Goal: Task Accomplishment & Management: Use online tool/utility

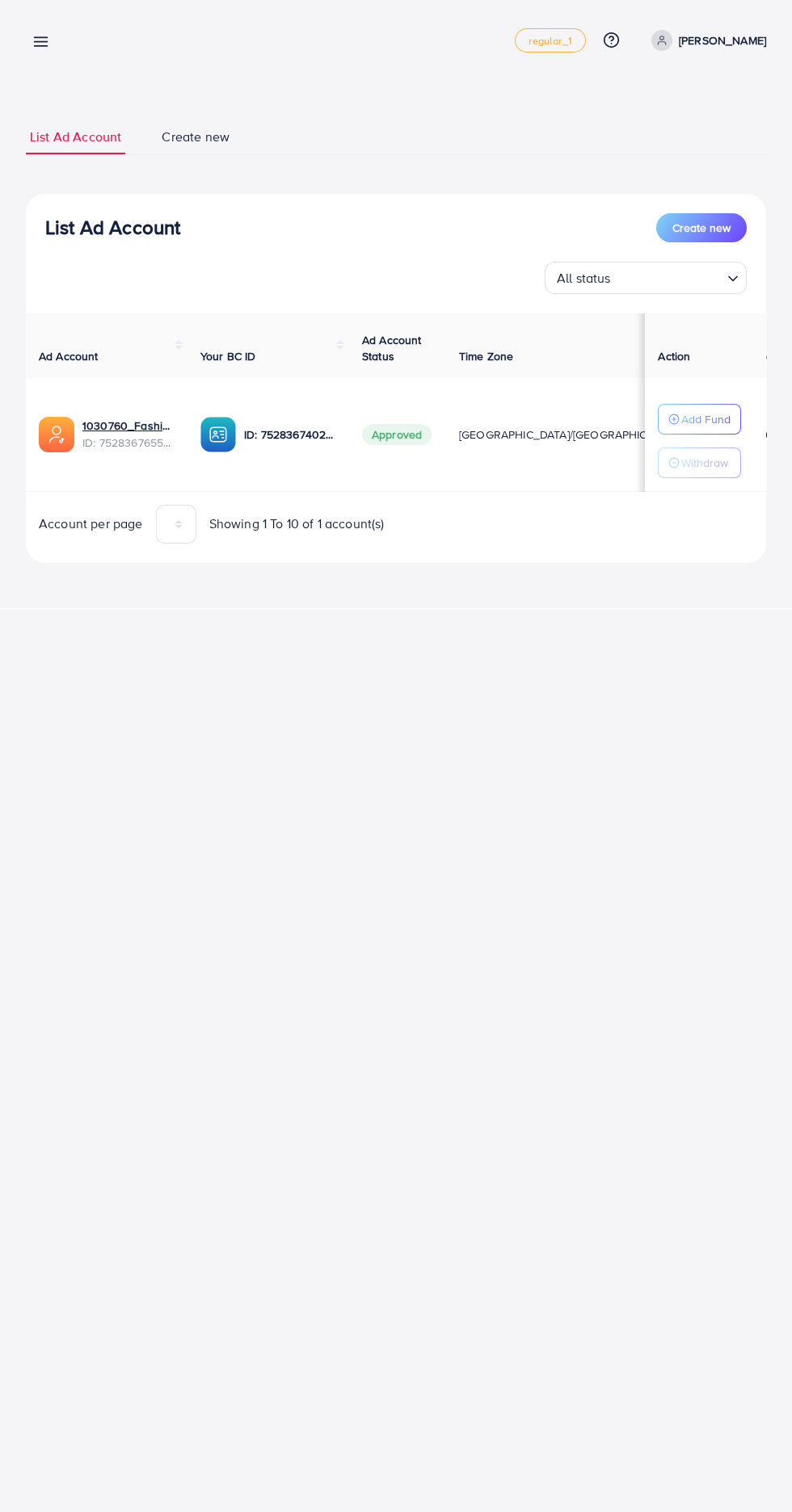
click at [40, 38] on line at bounding box center [41, 38] width 13 height 0
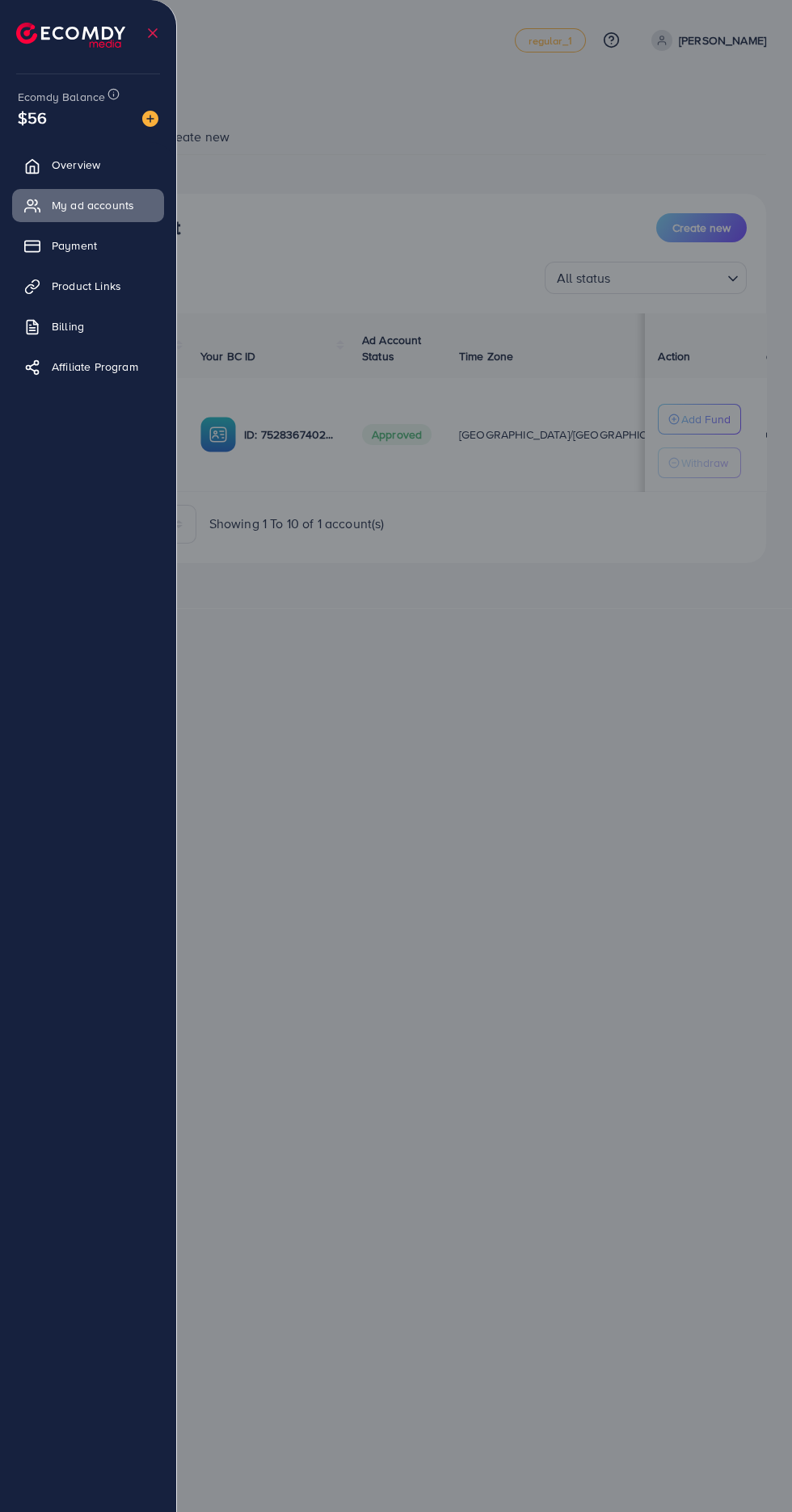
click at [67, 291] on span "Product Links" at bounding box center [86, 286] width 69 height 16
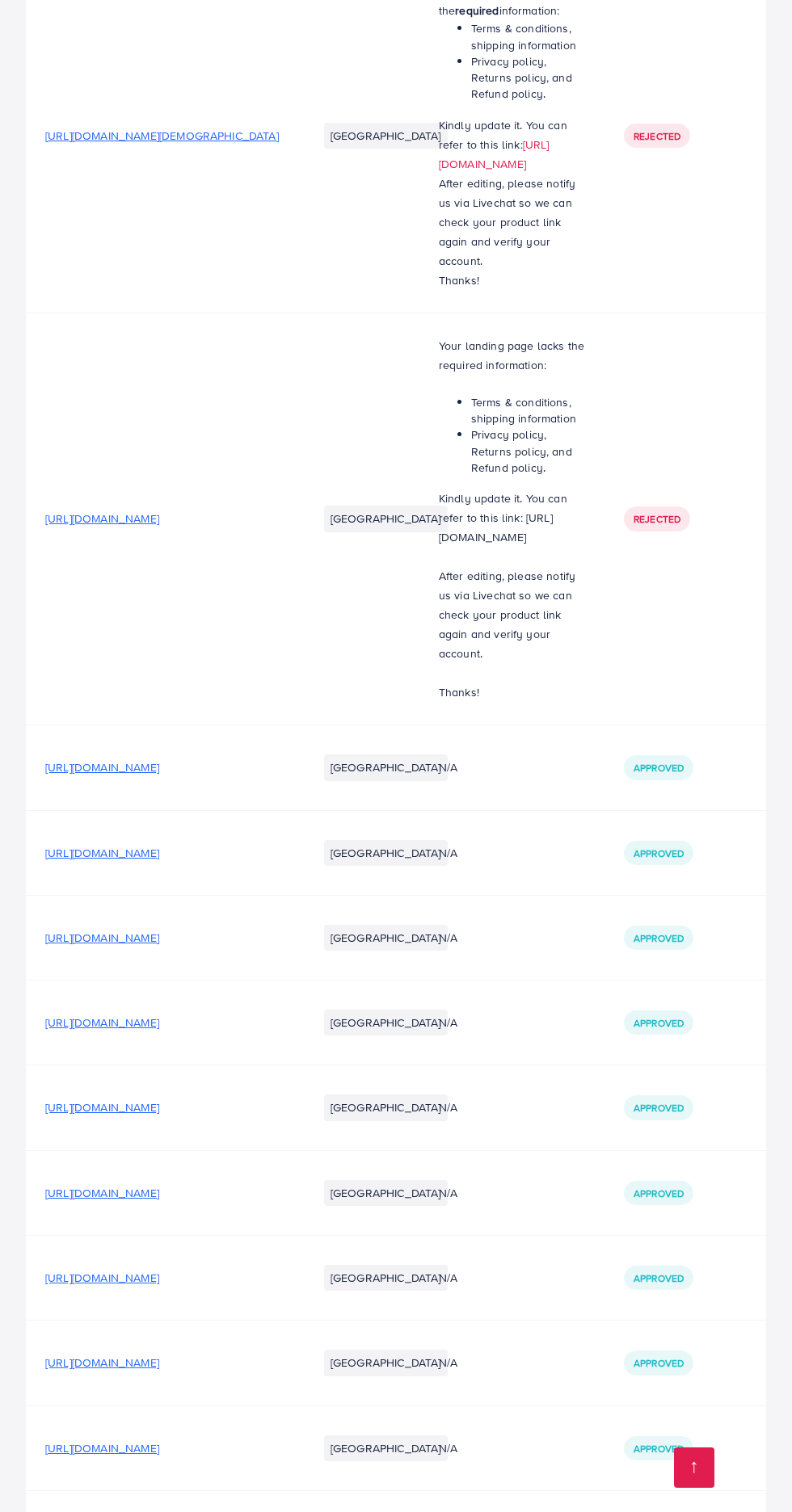
scroll to position [246, 0]
click at [159, 1511] on span "[URL][DOMAIN_NAME]" at bounding box center [103, 1533] width 114 height 16
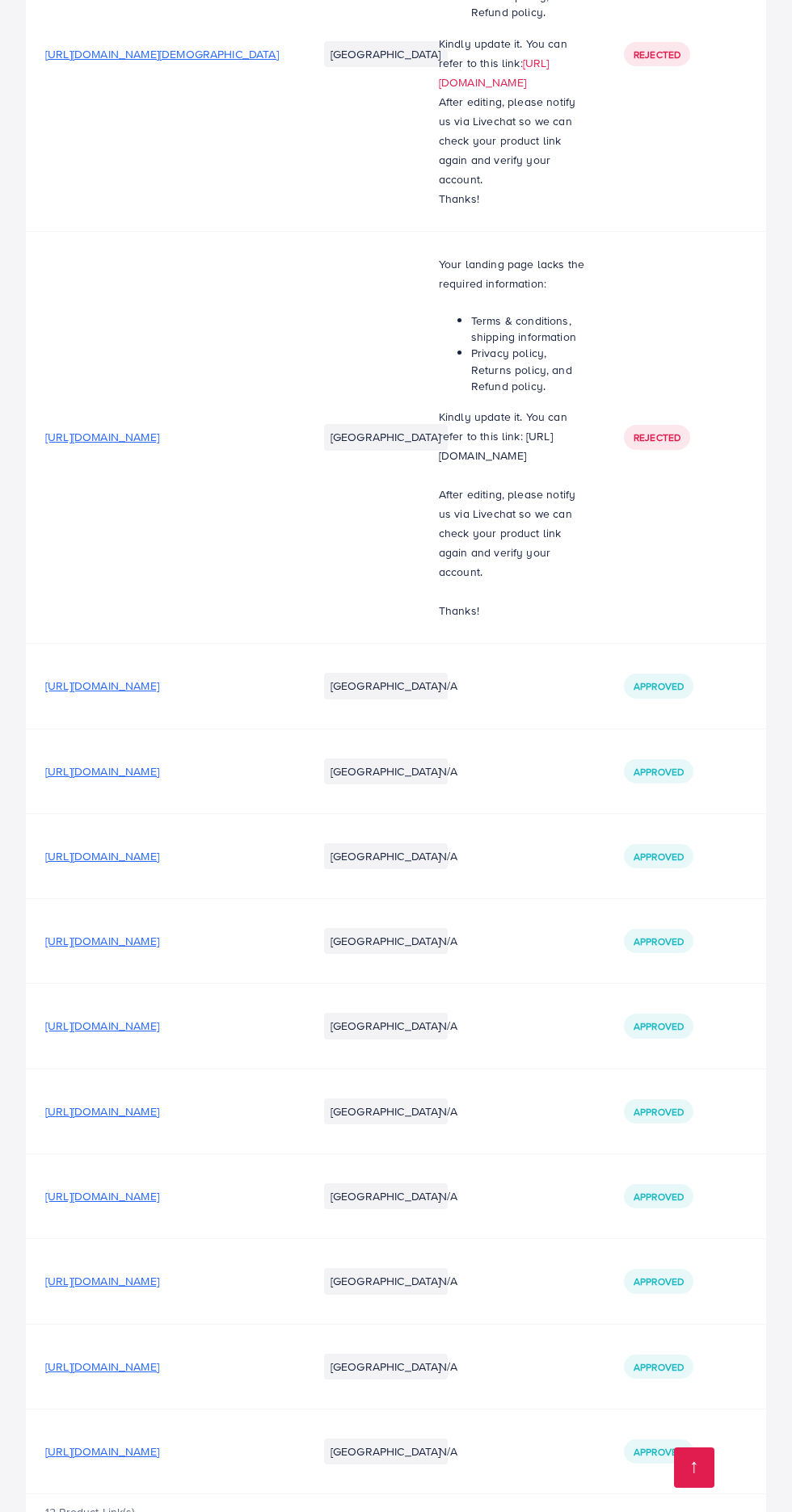
scroll to position [370, 0]
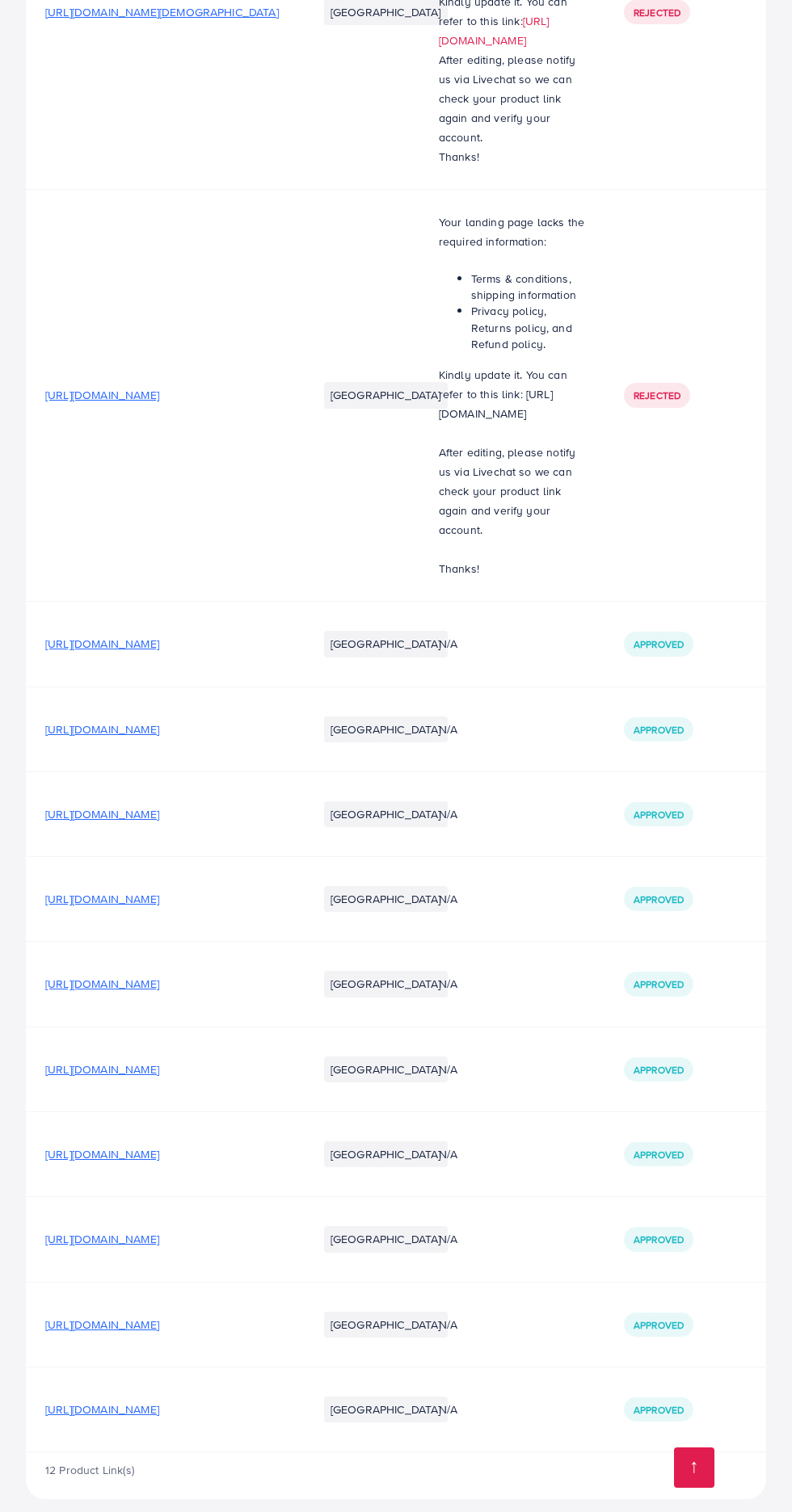
click at [108, 1401] on span "[URL][DOMAIN_NAME]" at bounding box center [103, 1409] width 114 height 16
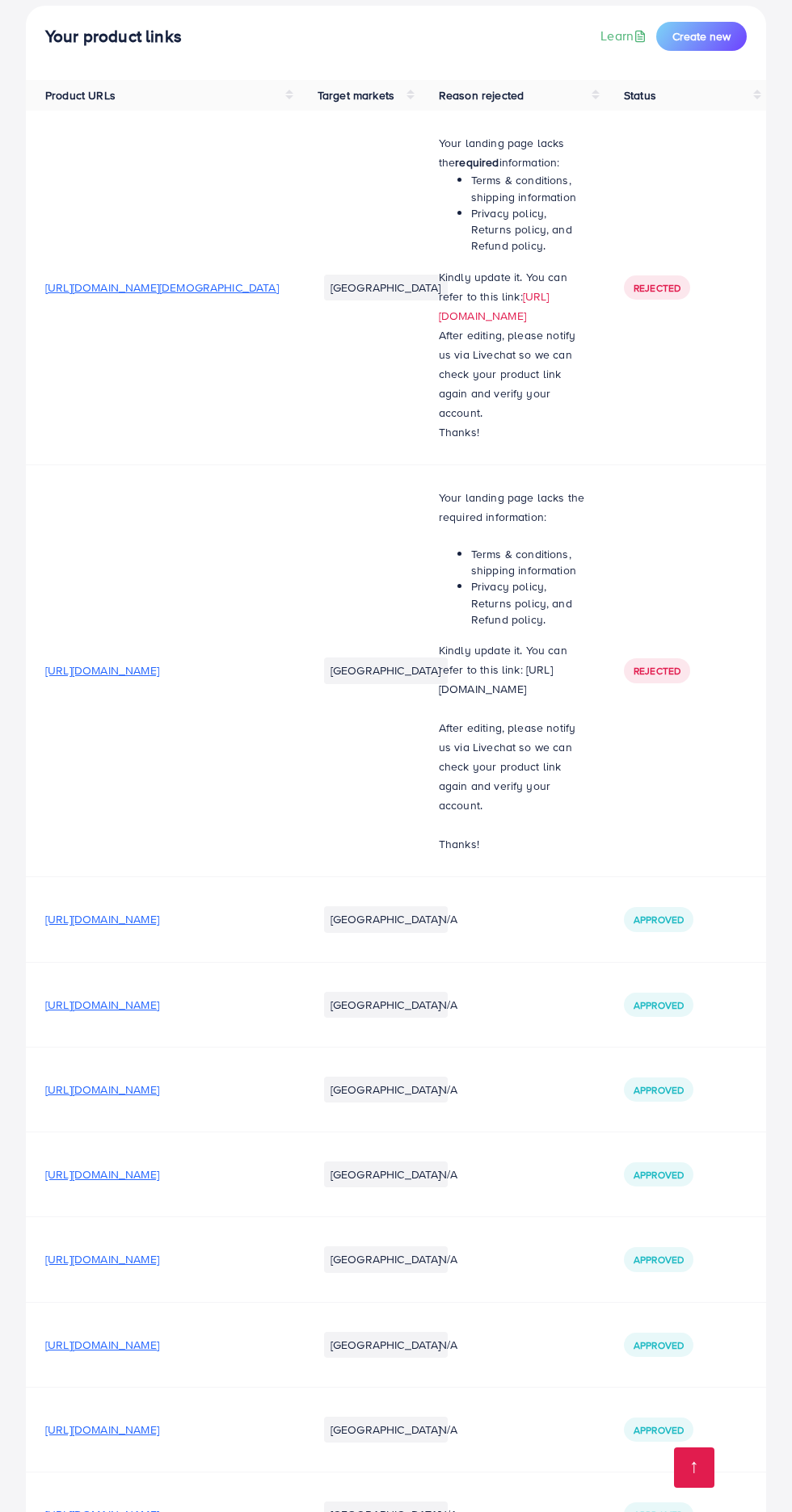
scroll to position [0, 0]
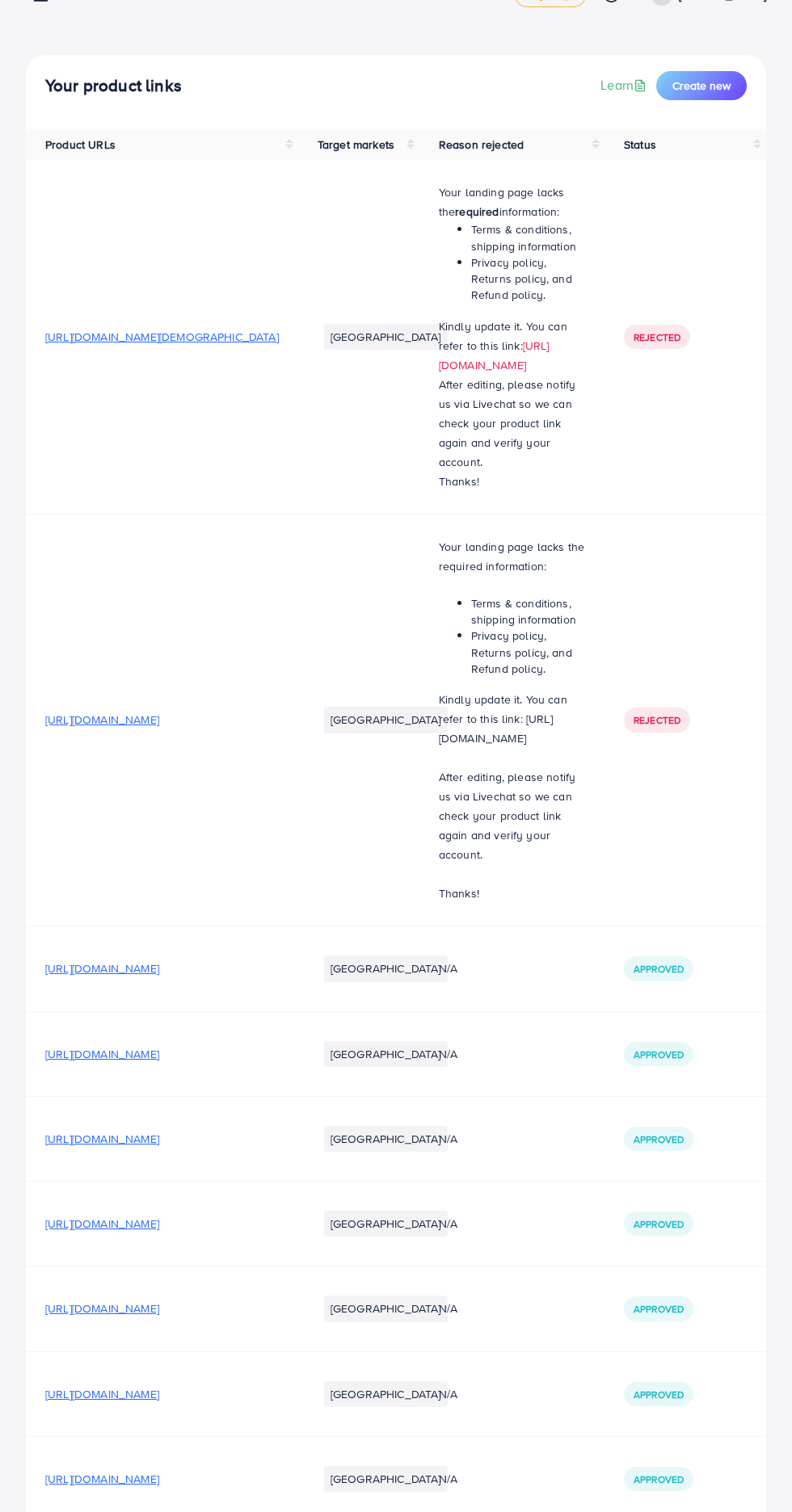
scroll to position [455, 0]
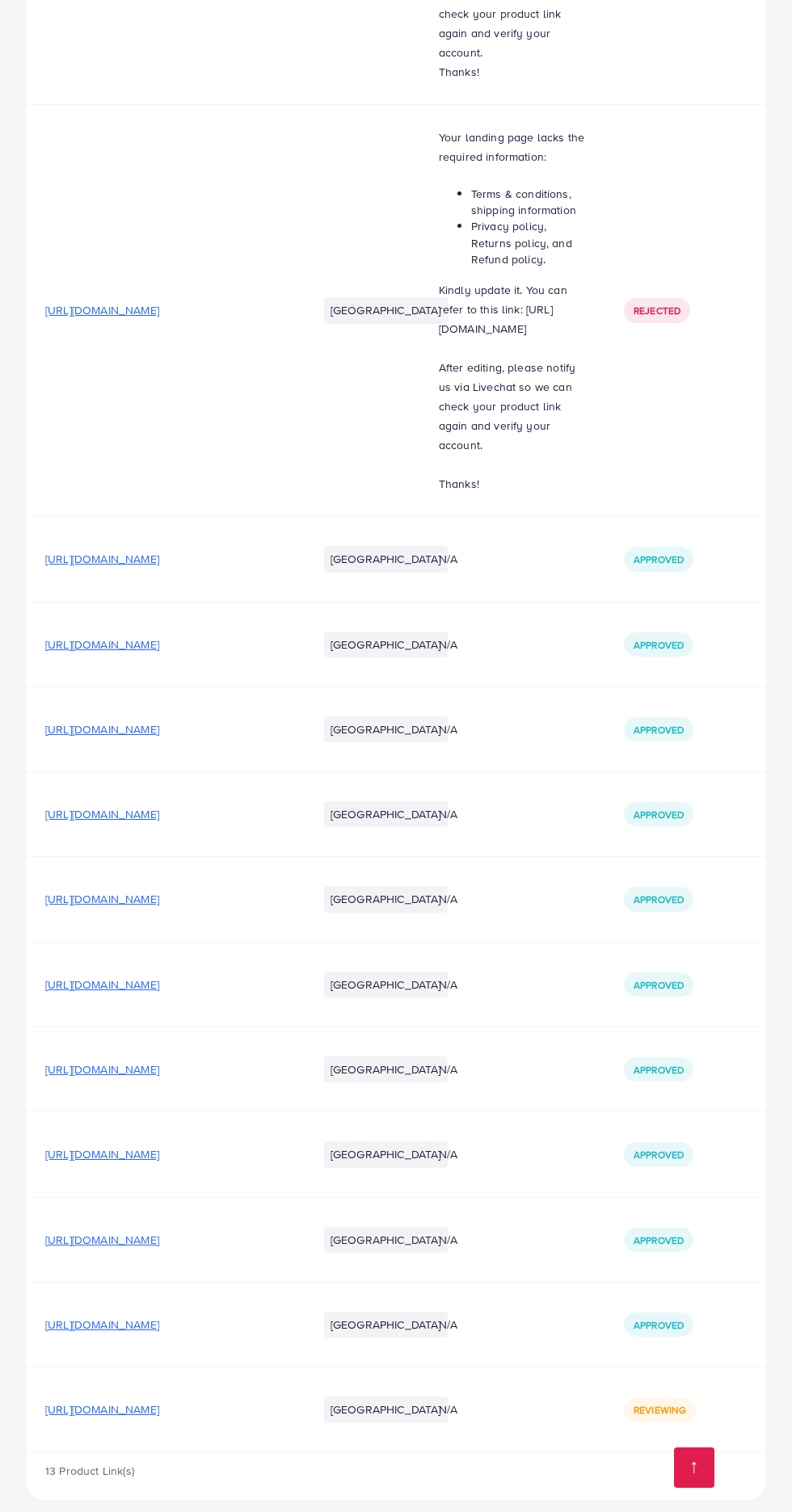
click at [159, 1401] on span "[URL][DOMAIN_NAME]" at bounding box center [103, 1409] width 114 height 16
